Goal: Information Seeking & Learning: Check status

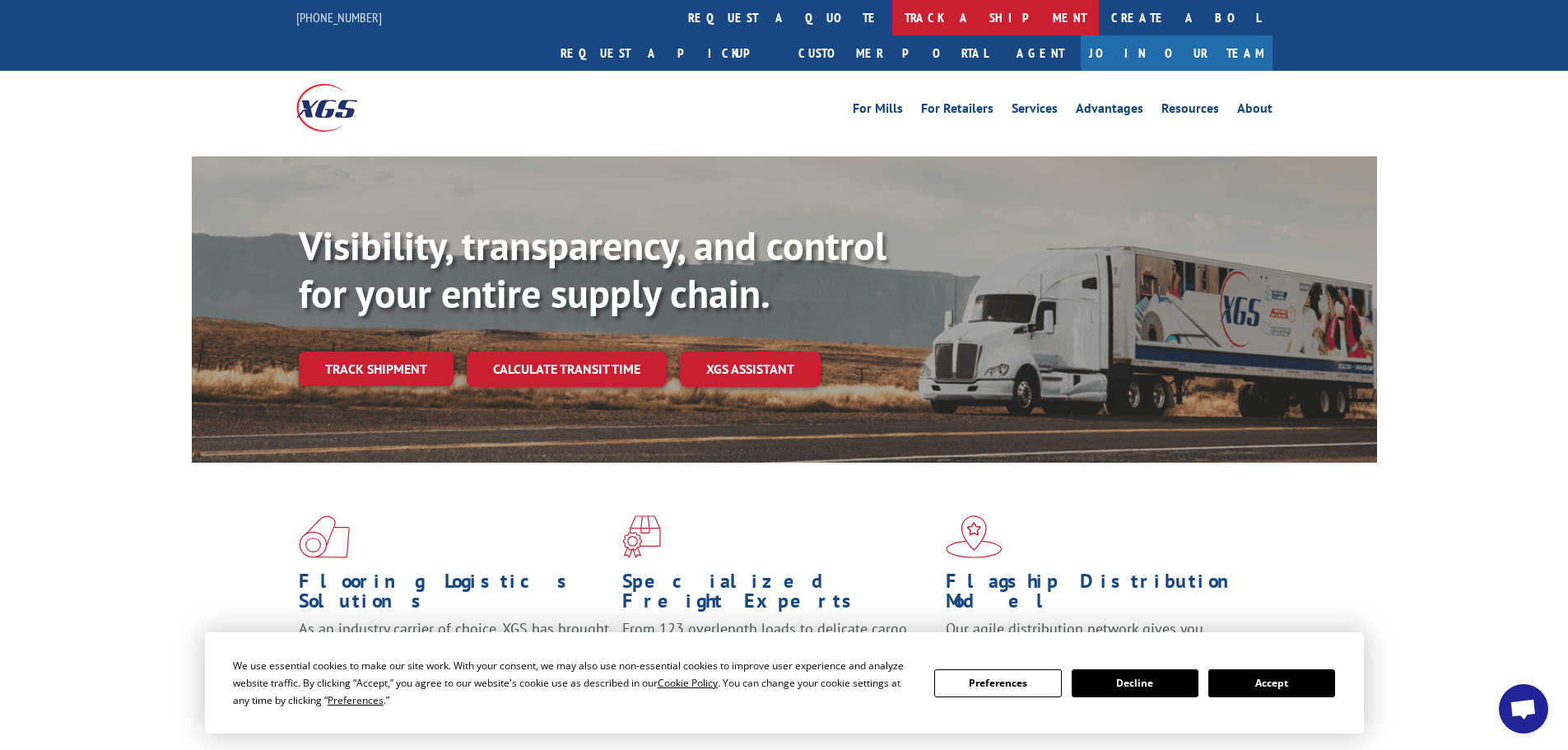
click at [892, 20] on link "track a shipment" at bounding box center [995, 17] width 206 height 36
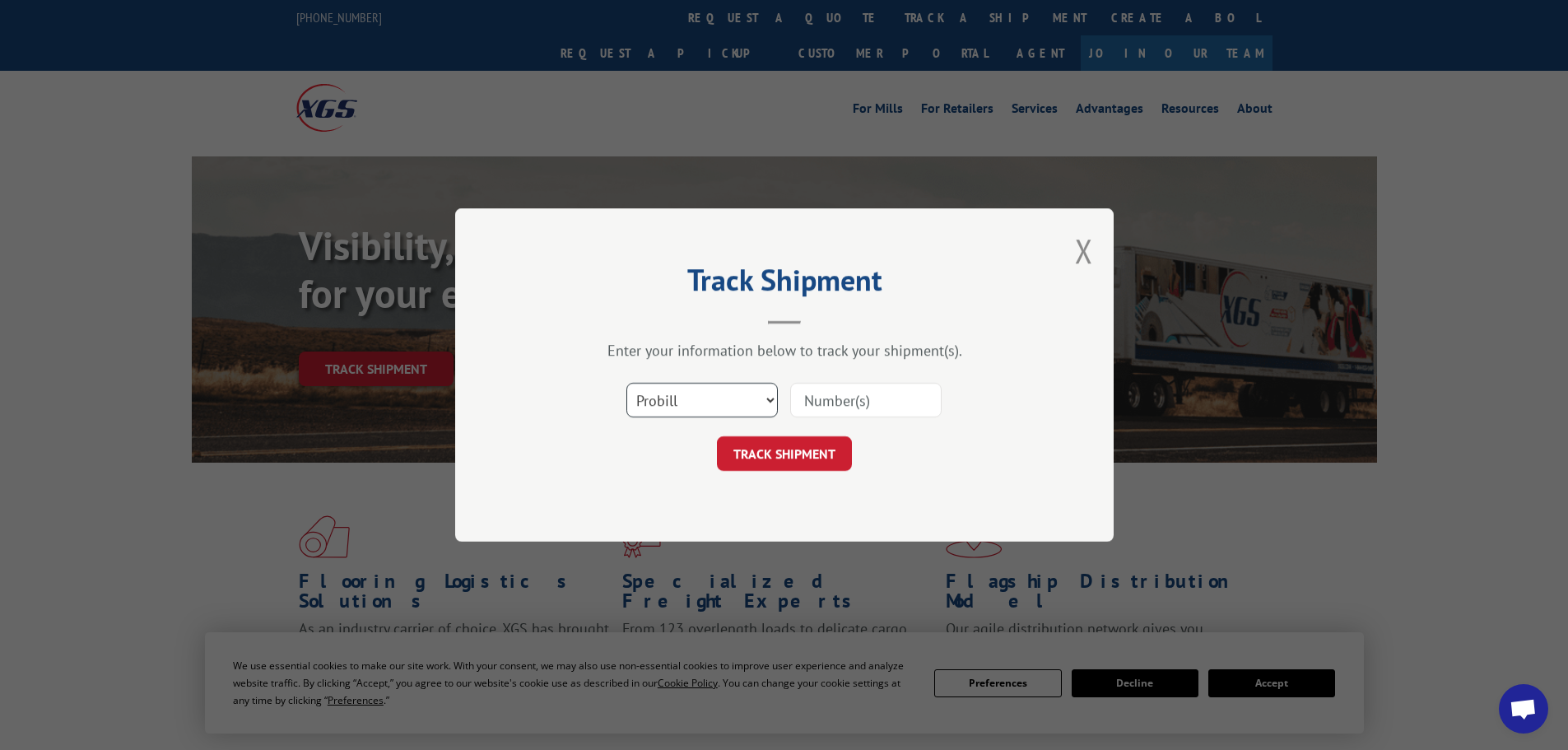
click at [642, 406] on select "Select category... Probill BOL PO" at bounding box center [703, 401] width 151 height 35
select select "po"
click at [627, 383] on select "Select category... Probill BOL PO" at bounding box center [703, 401] width 151 height 35
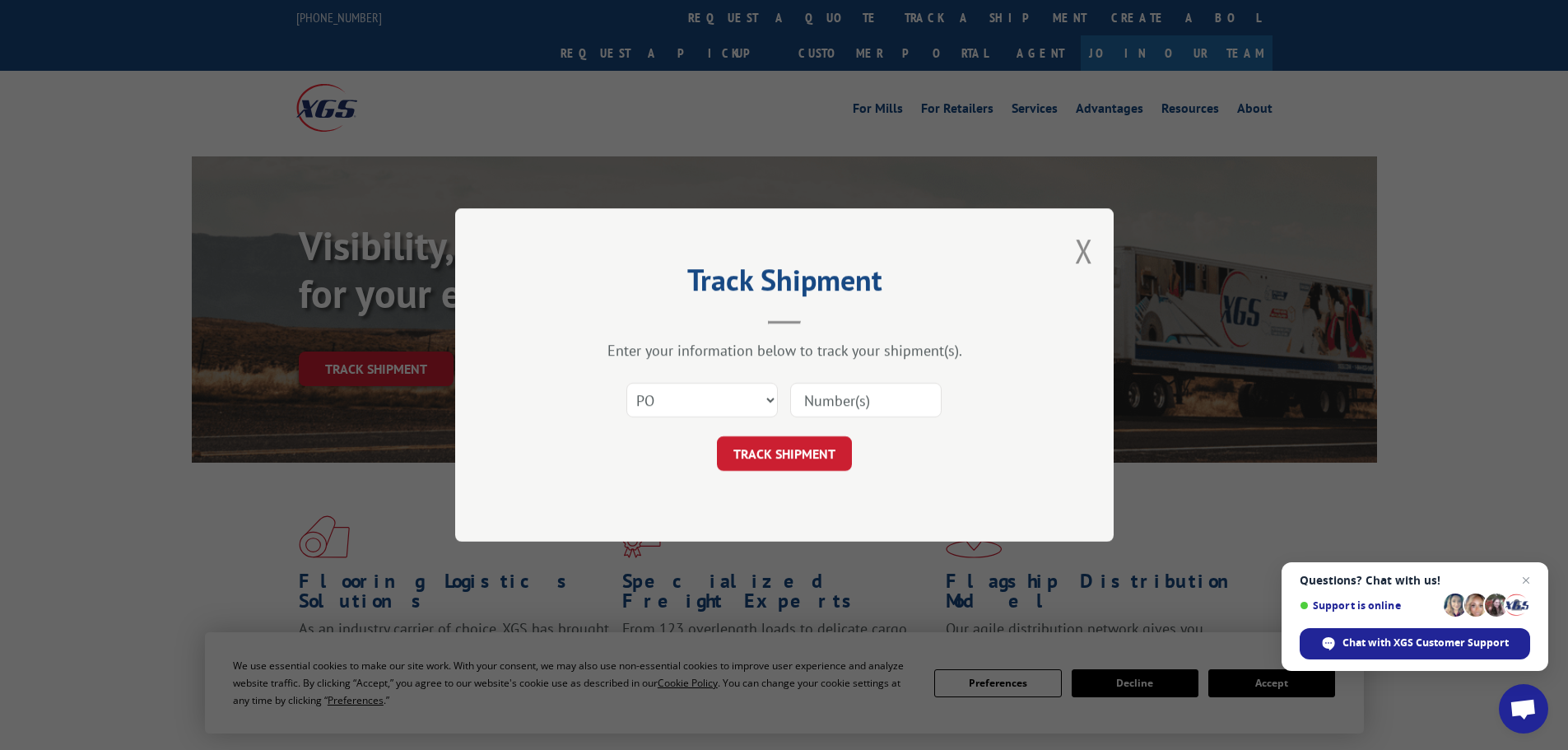
click at [820, 388] on input at bounding box center [866, 401] width 151 height 35
paste input "10543498"
type input "10543498"
click at [765, 458] on button "TRACK SHIPMENT" at bounding box center [784, 454] width 135 height 35
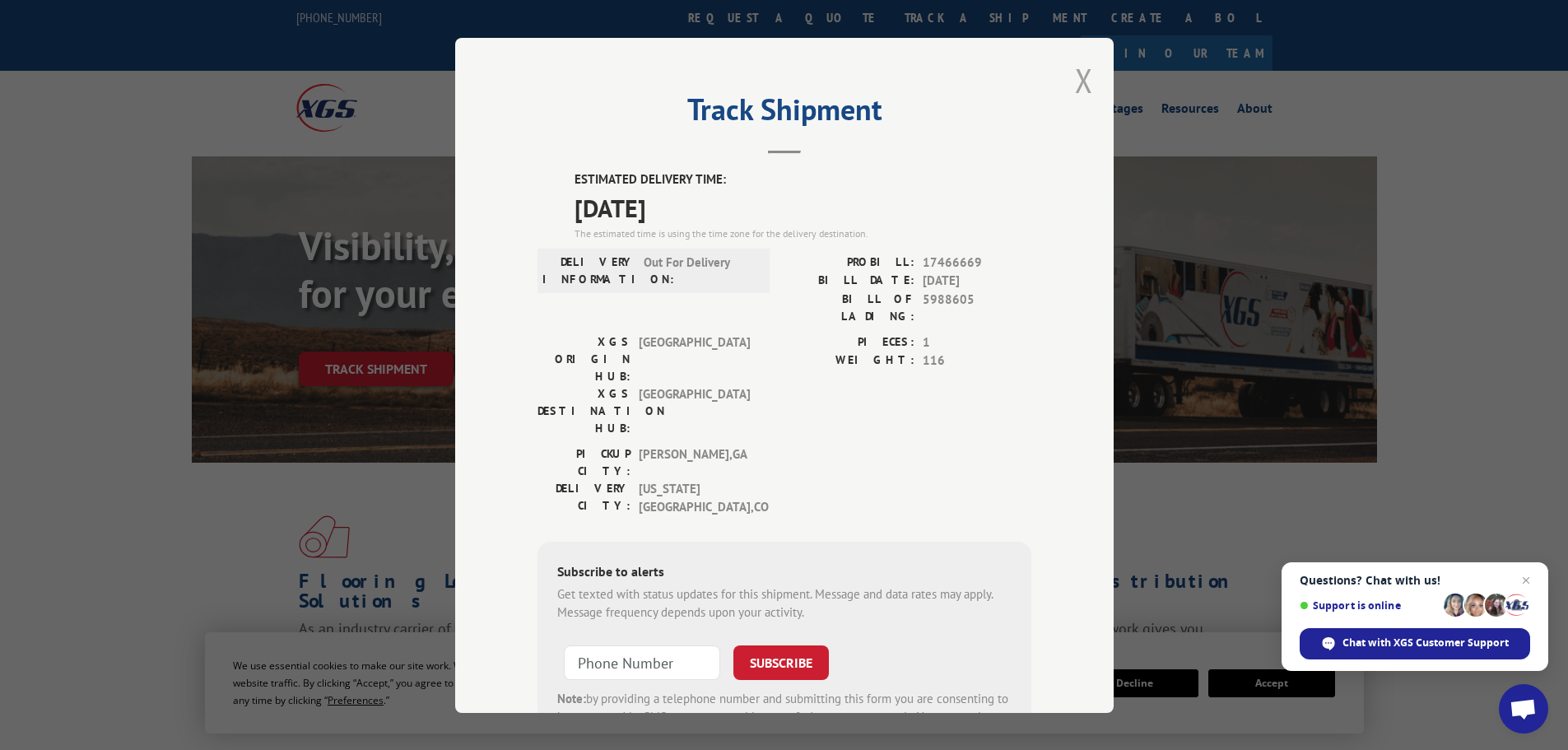
click at [1082, 74] on button "Close modal" at bounding box center [1084, 80] width 18 height 44
